Goal: Information Seeking & Learning: Learn about a topic

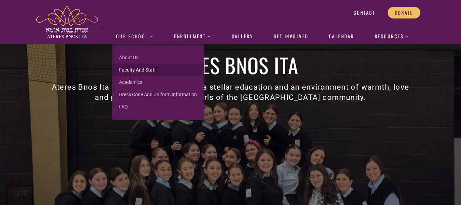
click at [153, 70] on link "Faculty and Staff" at bounding box center [158, 70] width 92 height 12
click at [131, 59] on link "About us" at bounding box center [158, 57] width 92 height 12
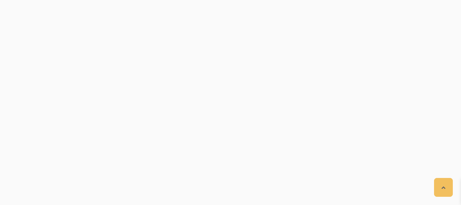
scroll to position [258, 0]
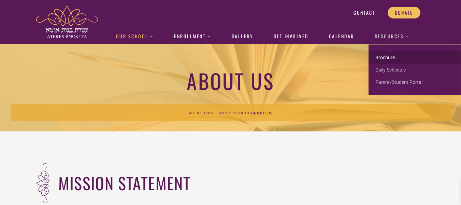
click at [394, 59] on link "Brochure" at bounding box center [415, 57] width 92 height 12
